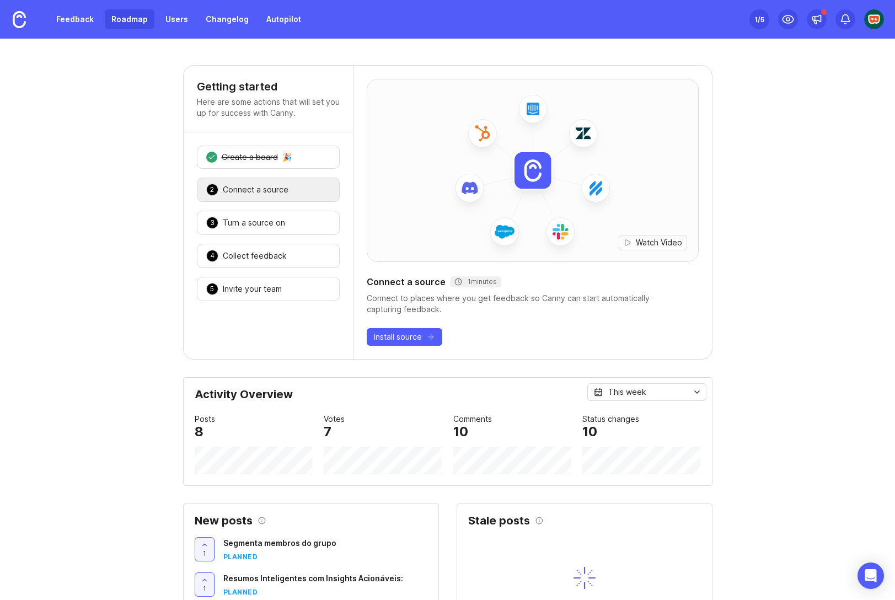
click at [132, 20] on link "Roadmap" at bounding box center [130, 19] width 50 height 20
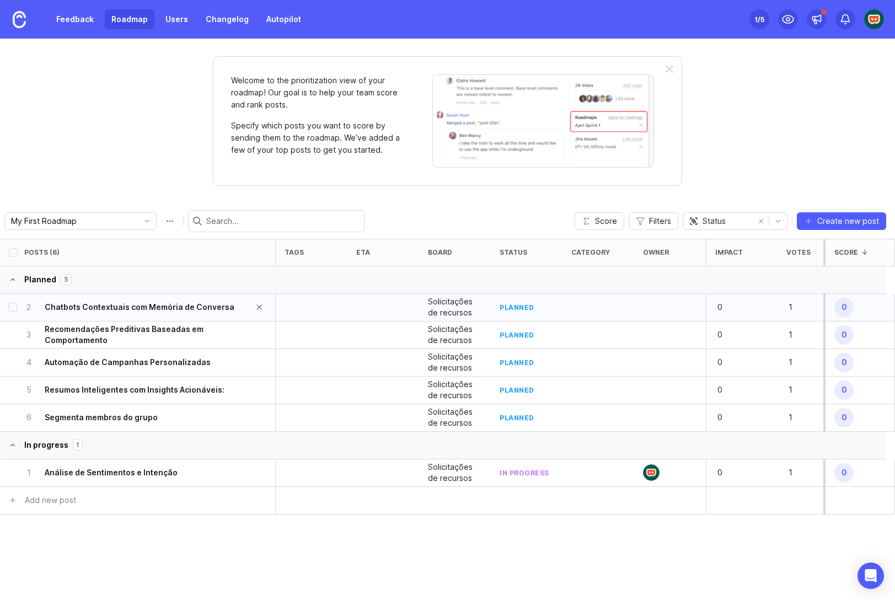
click at [131, 297] on div "2 Chatbots Contextuais com Memória de Conversa" at bounding box center [134, 307] width 220 height 27
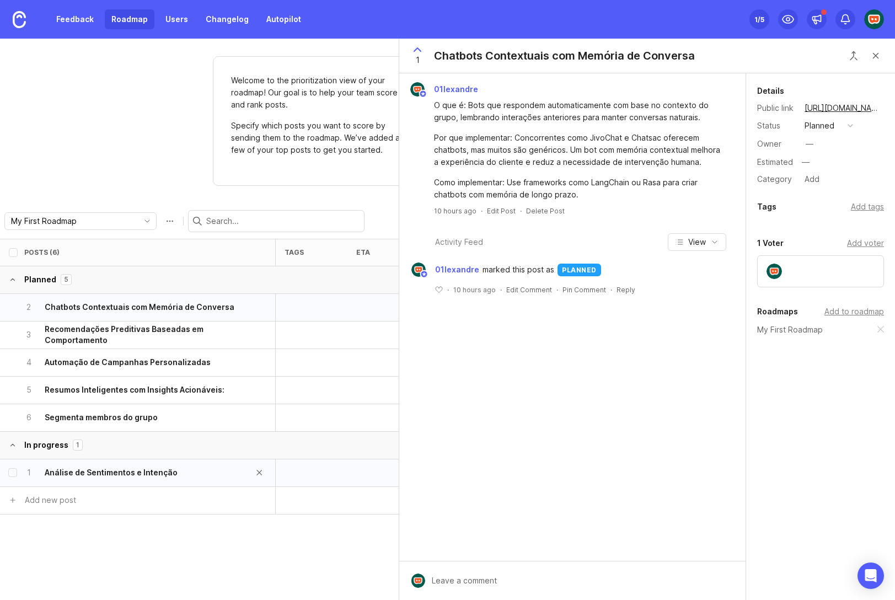
click at [124, 468] on h6 "Análise de Sentimentos e Intenção" at bounding box center [111, 472] width 133 height 11
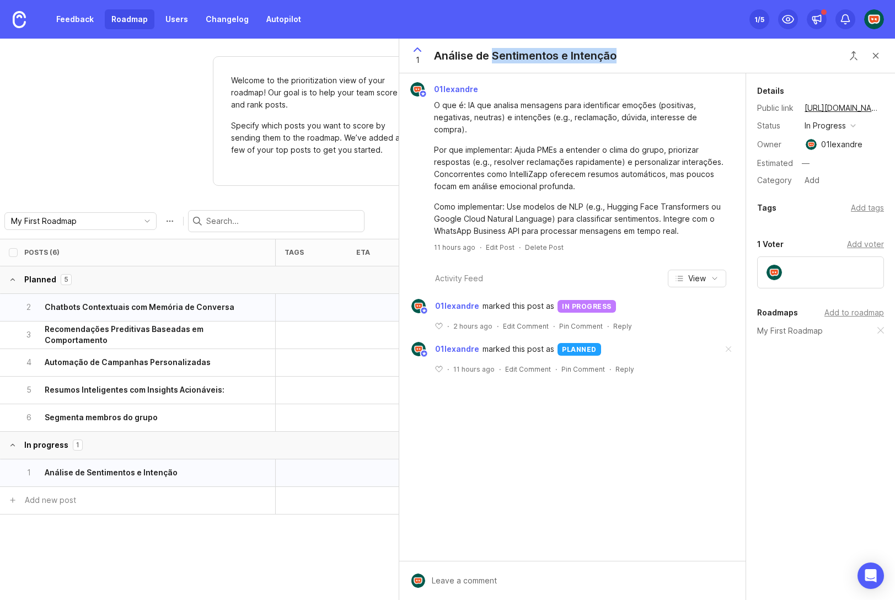
drag, startPoint x: 491, startPoint y: 56, endPoint x: 620, endPoint y: 60, distance: 128.5
click at [620, 60] on div "1 Análise de Sentimentos e Intenção" at bounding box center [510, 56] width 223 height 34
copy div "Sentimentos e Intenção"
